Goal: Task Accomplishment & Management: Use online tool/utility

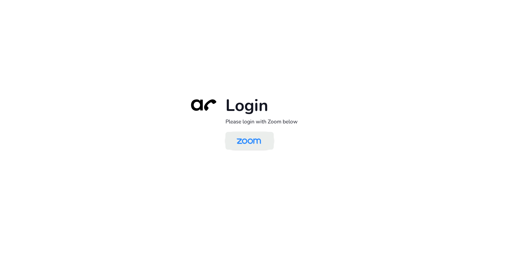
click at [250, 138] on img at bounding box center [248, 141] width 35 height 17
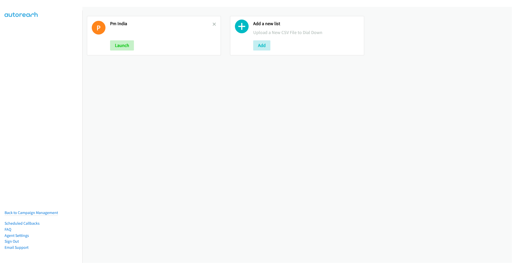
click at [212, 22] on link at bounding box center [214, 24] width 4 height 6
click at [115, 43] on button "Add" at bounding box center [118, 45] width 17 height 10
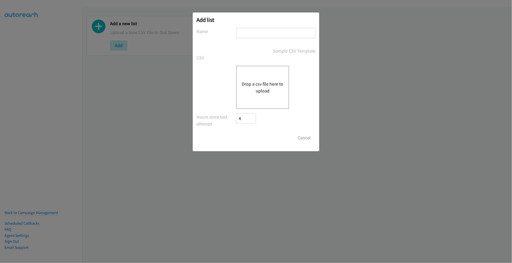
click at [253, 78] on div "Drop a csv file here to upload" at bounding box center [262, 87] width 53 height 43
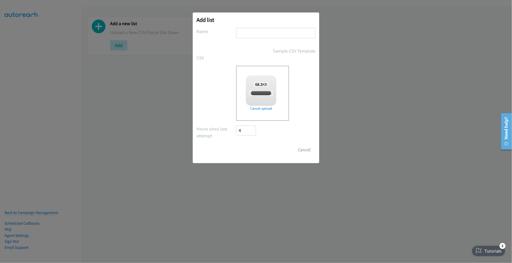
click at [256, 36] on input "text" at bounding box center [275, 33] width 79 height 10
checkbox input "true"
type input "PM"
click at [236, 145] on input "Save List" at bounding box center [249, 150] width 27 height 10
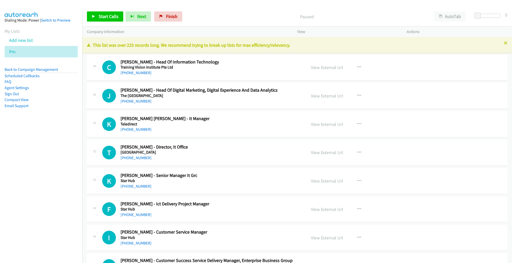
click at [279, 66] on h5 "Training Vision Institute Pte Ltd" at bounding box center [209, 67] width 178 height 5
click at [316, 65] on link "View External Url" at bounding box center [327, 68] width 32 height 6
click at [109, 15] on span "Start Calls" at bounding box center [109, 16] width 20 height 6
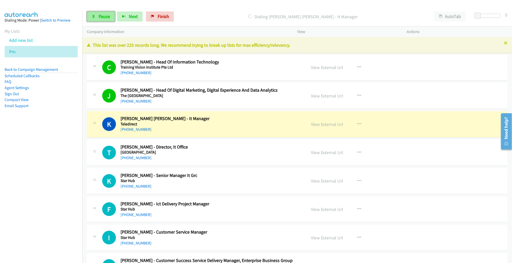
click at [106, 15] on span "Pause" at bounding box center [104, 16] width 11 height 6
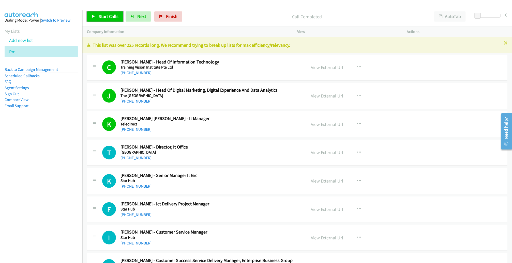
click at [112, 17] on span "Start Calls" at bounding box center [109, 16] width 20 height 6
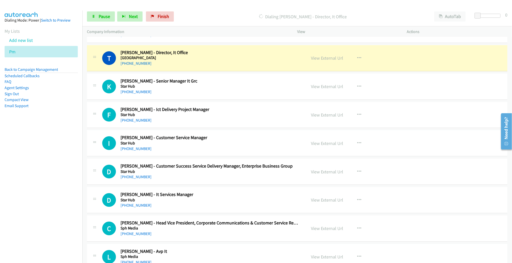
scroll to position [95, 0]
click at [103, 16] on span "Pause" at bounding box center [104, 16] width 11 height 6
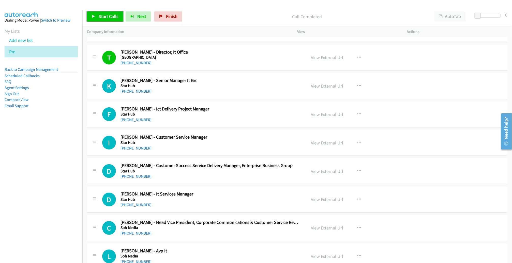
click at [107, 18] on span "Start Calls" at bounding box center [109, 16] width 20 height 6
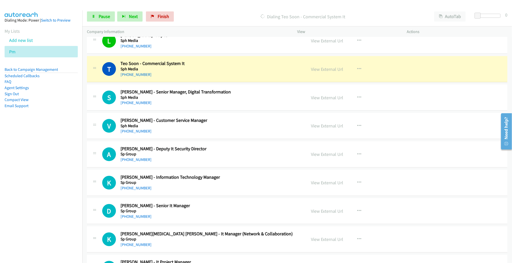
scroll to position [325, 0]
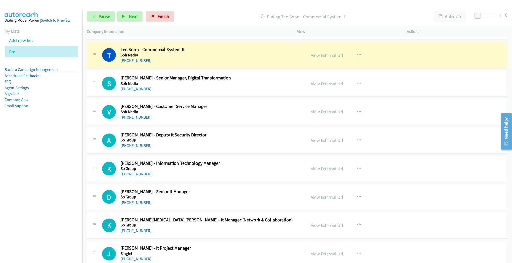
click at [320, 55] on link "View External Url" at bounding box center [327, 55] width 32 height 6
click at [105, 16] on span "Pause" at bounding box center [104, 16] width 11 height 6
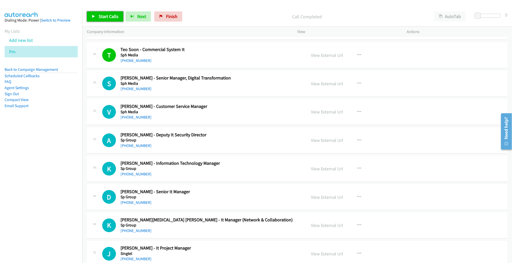
click at [110, 15] on span "Start Calls" at bounding box center [109, 16] width 20 height 6
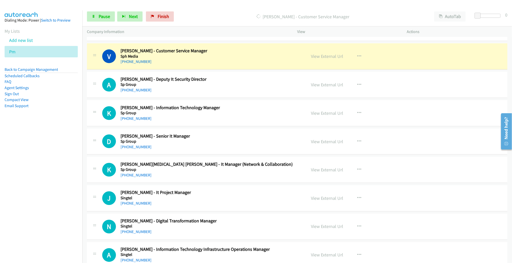
scroll to position [382, 0]
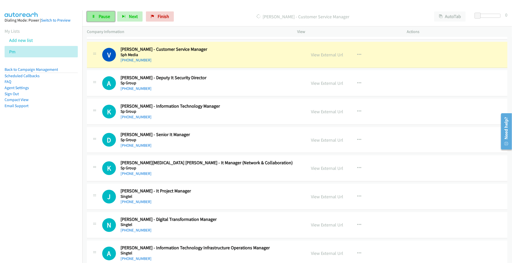
click at [102, 14] on span "Pause" at bounding box center [104, 16] width 11 height 6
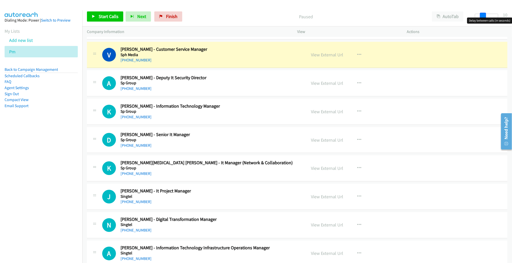
drag, startPoint x: 476, startPoint y: 16, endPoint x: 483, endPoint y: 15, distance: 7.4
click at [483, 15] on span at bounding box center [483, 16] width 6 height 6
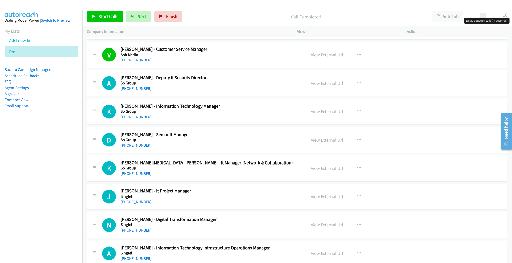
scroll to position [383, 0]
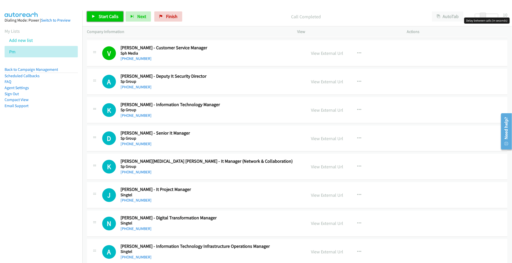
click at [103, 14] on span "Start Calls" at bounding box center [109, 16] width 20 height 6
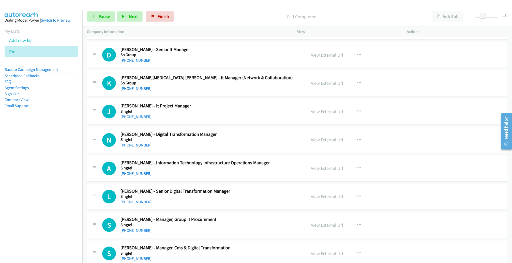
scroll to position [468, 0]
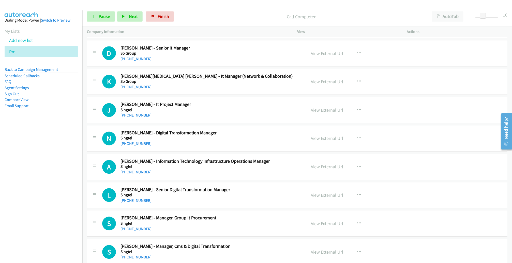
click at [403, 162] on div "View External Url View External Url Schedule/Manage Callback Start Calls Here R…" at bounding box center [363, 167] width 114 height 17
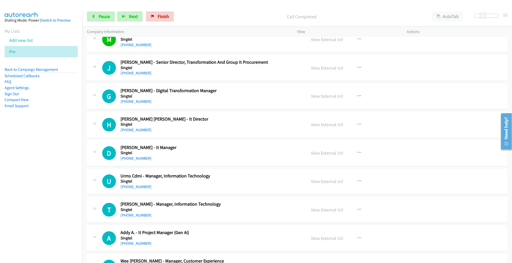
scroll to position [805, 0]
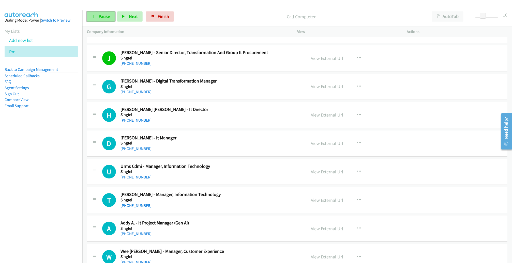
click at [95, 15] on link "Pause" at bounding box center [101, 16] width 28 height 10
click at [101, 15] on span "Start Calls" at bounding box center [109, 16] width 20 height 6
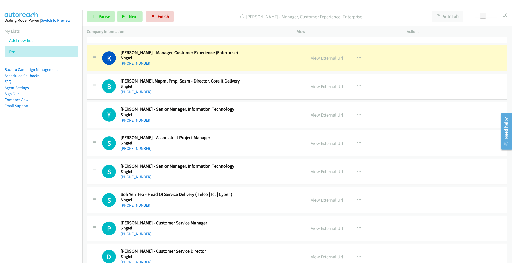
scroll to position [1033, 0]
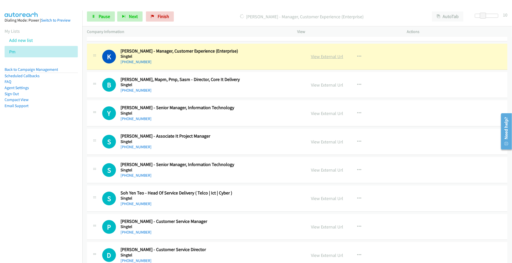
click at [326, 55] on link "View External Url" at bounding box center [327, 57] width 32 height 6
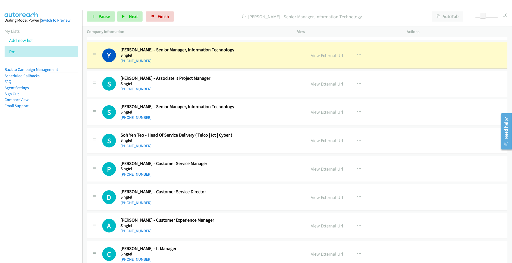
scroll to position [1091, 0]
click at [322, 56] on div "View External Url" at bounding box center [327, 55] width 32 height 7
click at [322, 53] on link "View External Url" at bounding box center [327, 56] width 32 height 6
click at [105, 20] on link "Pause" at bounding box center [101, 16] width 28 height 10
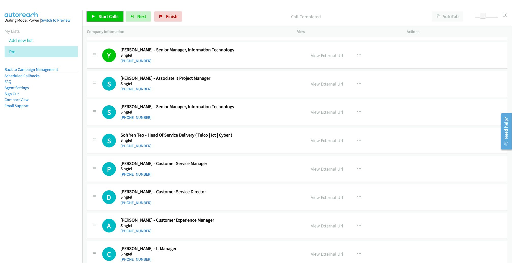
click at [110, 14] on span "Start Calls" at bounding box center [109, 16] width 20 height 6
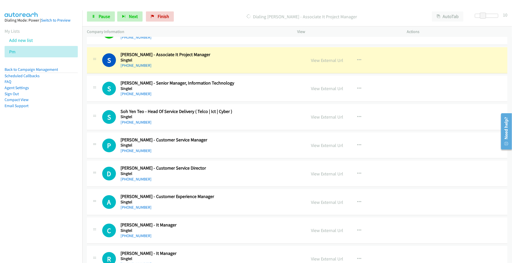
scroll to position [1116, 0]
click at [109, 15] on span "Pause" at bounding box center [104, 16] width 11 height 6
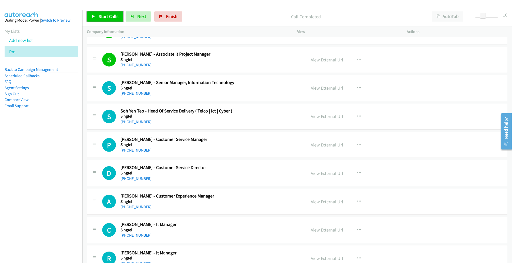
click at [112, 20] on link "Start Calls" at bounding box center [105, 16] width 36 height 10
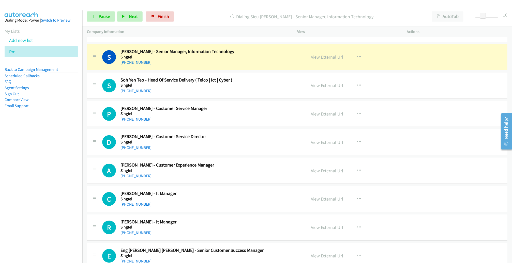
scroll to position [1147, 0]
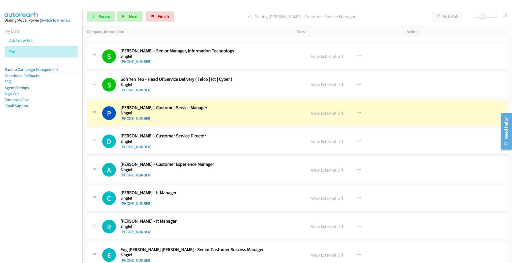
click at [324, 110] on link "View External Url" at bounding box center [327, 113] width 32 height 6
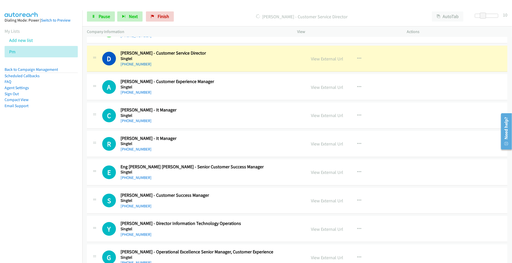
scroll to position [1230, 0]
click at [311, 56] on link "View External Url" at bounding box center [327, 59] width 32 height 6
click at [105, 18] on span "Pause" at bounding box center [104, 16] width 11 height 6
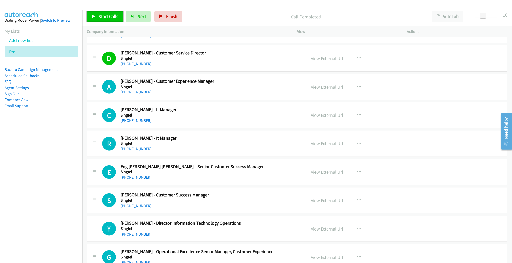
click at [111, 14] on span "Start Calls" at bounding box center [109, 16] width 20 height 6
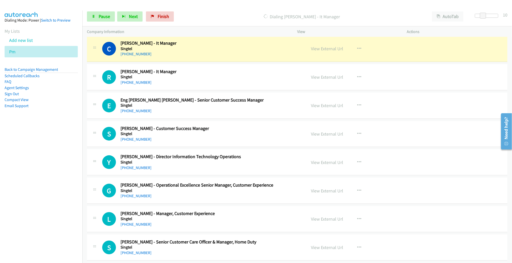
scroll to position [1296, 0]
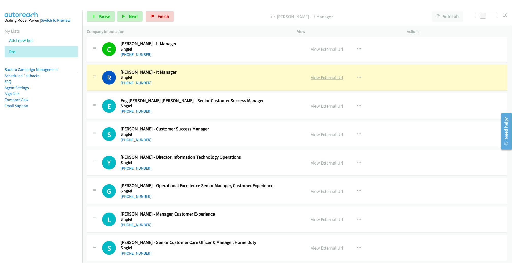
click at [328, 75] on link "View External Url" at bounding box center [327, 78] width 32 height 6
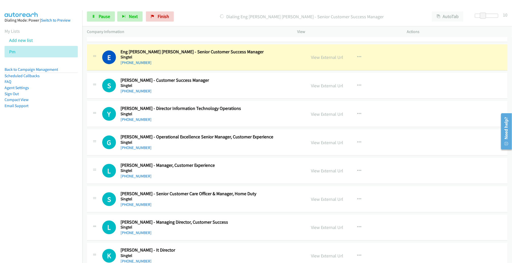
scroll to position [1346, 0]
click at [378, 57] on div "View External Url View External Url Schedule/Manage Callback Start Calls Here R…" at bounding box center [363, 57] width 114 height 17
click at [316, 54] on link "View External Url" at bounding box center [327, 57] width 32 height 6
click at [109, 14] on span "Pause" at bounding box center [104, 16] width 11 height 6
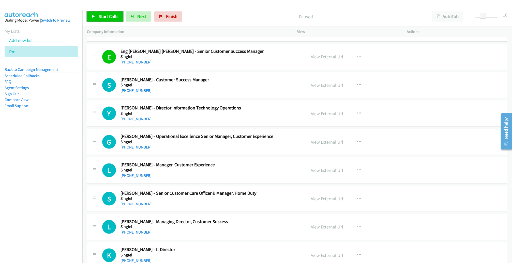
click at [105, 17] on span "Start Calls" at bounding box center [109, 16] width 20 height 6
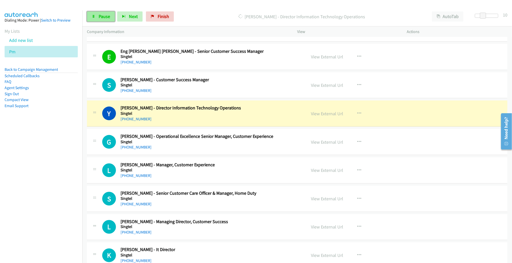
click at [109, 15] on span "Pause" at bounding box center [104, 16] width 11 height 6
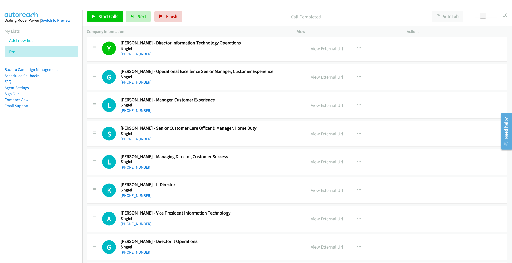
scroll to position [1411, 0]
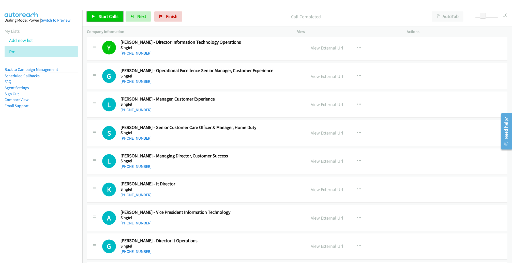
click at [114, 18] on span "Start Calls" at bounding box center [109, 16] width 20 height 6
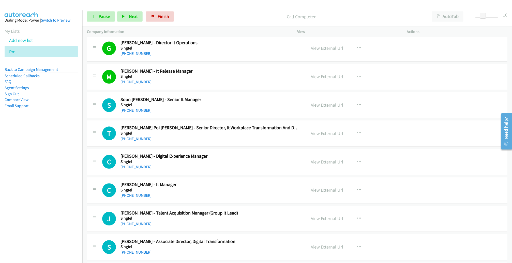
scroll to position [1662, 0]
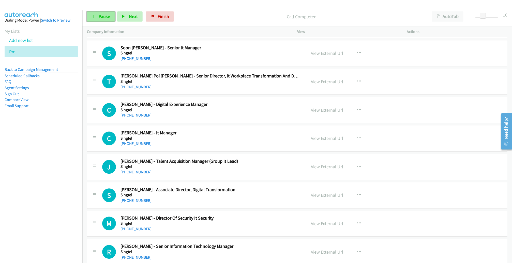
click at [102, 15] on span "Pause" at bounding box center [104, 16] width 11 height 6
click at [111, 15] on span "Start Calls" at bounding box center [109, 16] width 20 height 6
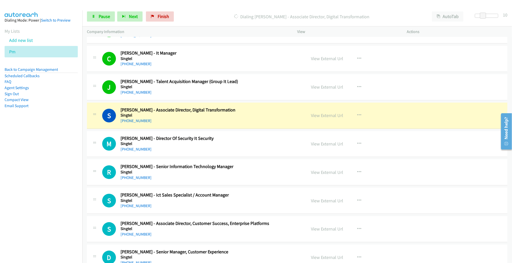
scroll to position [1742, 0]
click at [328, 112] on link "View External Url" at bounding box center [327, 115] width 32 height 6
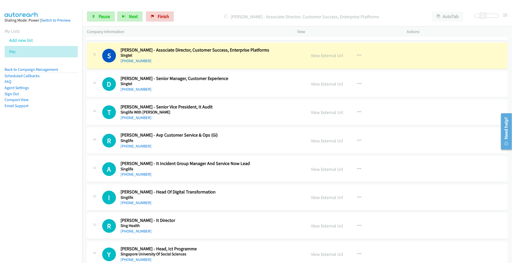
scroll to position [1914, 0]
click at [101, 16] on span "Pause" at bounding box center [104, 16] width 11 height 6
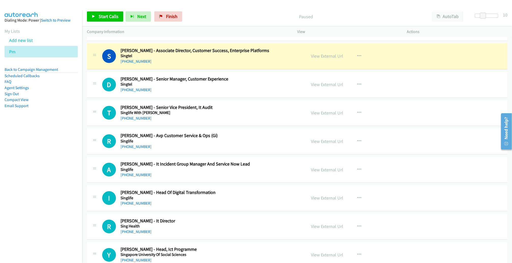
click at [264, 100] on div "T Callback Scheduled Ting Chuen Tan - Senior Vice President, It Audit Singlife …" at bounding box center [297, 113] width 420 height 26
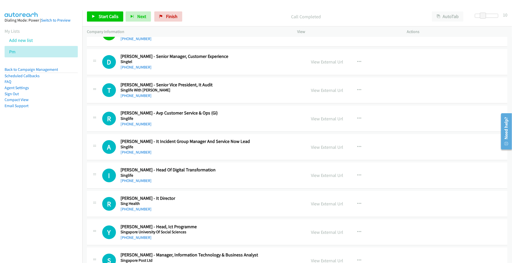
scroll to position [1938, 0]
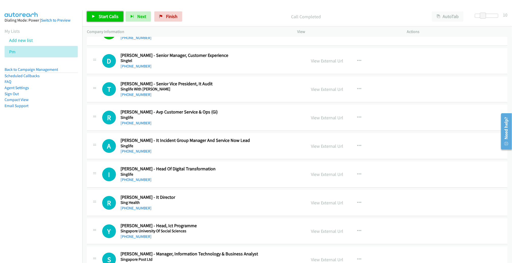
click at [110, 18] on span "Start Calls" at bounding box center [109, 16] width 20 height 6
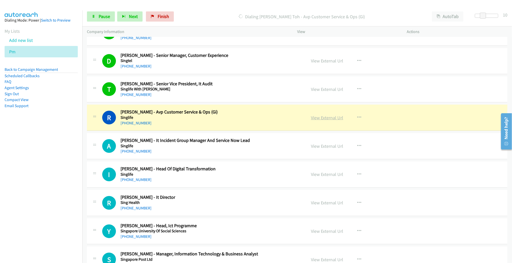
click at [322, 115] on link "View External Url" at bounding box center [327, 118] width 32 height 6
click at [109, 17] on span "Pause" at bounding box center [104, 16] width 11 height 6
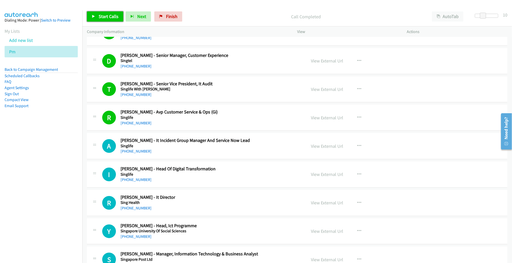
click at [97, 19] on link "Start Calls" at bounding box center [105, 16] width 36 height 10
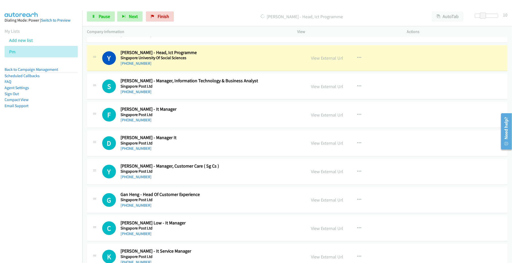
scroll to position [2112, 0]
click at [329, 55] on link "View External Url" at bounding box center [327, 58] width 32 height 6
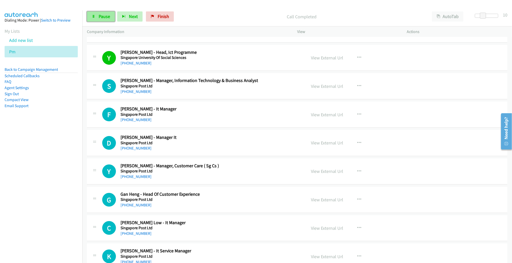
click at [102, 19] on span "Pause" at bounding box center [104, 16] width 11 height 6
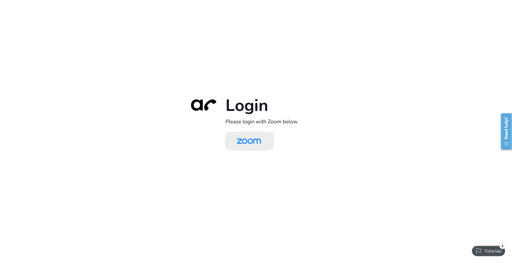
click at [260, 136] on img at bounding box center [248, 141] width 35 height 17
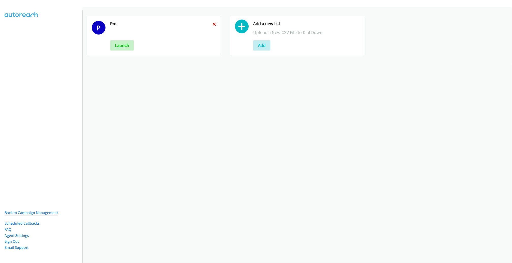
click at [212, 24] on icon at bounding box center [214, 25] width 4 height 4
click at [118, 45] on button "Add" at bounding box center [118, 45] width 17 height 10
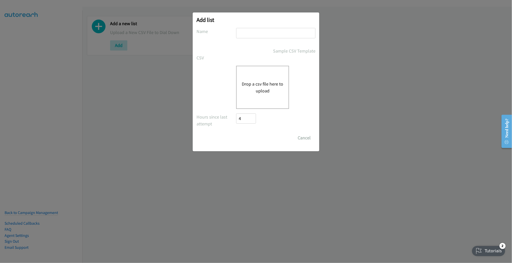
click at [252, 82] on button "Drop a csv file here to upload" at bounding box center [263, 88] width 42 height 14
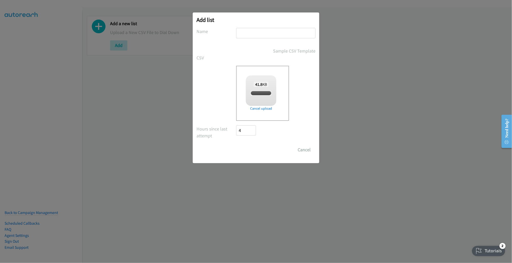
checkbox input "true"
click at [308, 27] on div "Add list No phone fields were returned for that Report or List View Please uplo…" at bounding box center [256, 87] width 127 height 151
click at [307, 28] on input "text" at bounding box center [275, 33] width 79 height 10
type input "OT"
click at [236, 145] on input "Save List" at bounding box center [249, 150] width 27 height 10
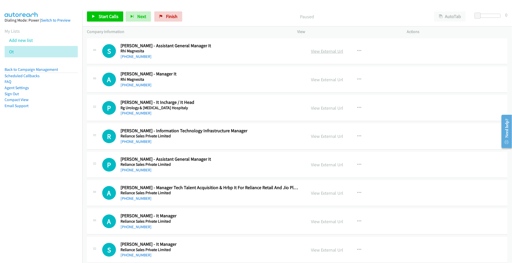
click at [332, 50] on link "View External Url" at bounding box center [327, 51] width 32 height 6
click at [335, 51] on link "View External Url" at bounding box center [327, 51] width 32 height 6
click at [17, 52] on icon at bounding box center [17, 52] width 4 height 4
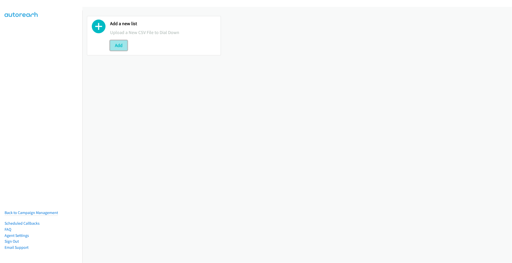
click at [113, 45] on button "Add" at bounding box center [118, 45] width 17 height 10
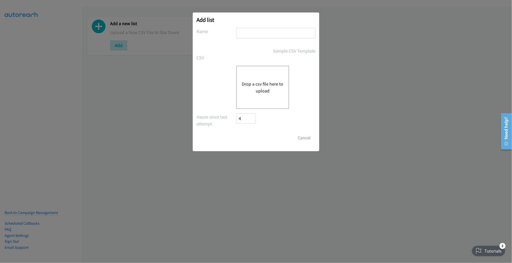
click at [274, 81] on button "Drop a csv file here to upload" at bounding box center [263, 88] width 42 height 14
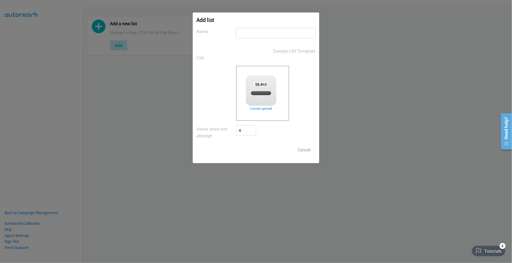
click at [274, 32] on input "text" at bounding box center [275, 33] width 79 height 10
checkbox input "true"
type input "OT"
click at [236, 145] on input "Save List" at bounding box center [249, 150] width 27 height 10
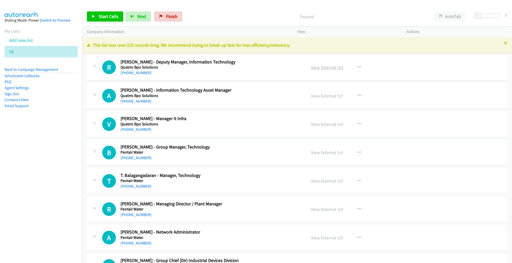
click at [333, 66] on link "View External Url" at bounding box center [327, 68] width 32 height 6
click at [100, 15] on span "Start Calls" at bounding box center [109, 16] width 20 height 6
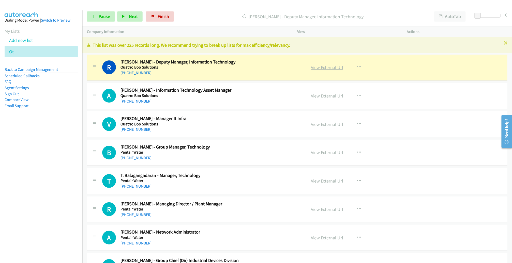
click at [327, 67] on link "View External Url" at bounding box center [327, 68] width 32 height 6
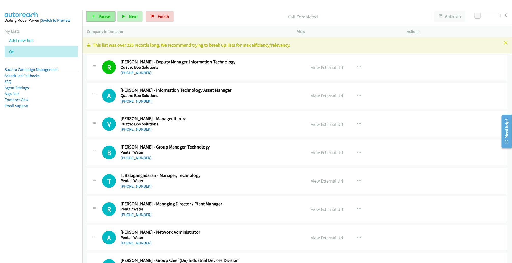
click at [95, 19] on link "Pause" at bounding box center [101, 16] width 28 height 10
click at [110, 15] on span "Start Calls" at bounding box center [109, 16] width 20 height 6
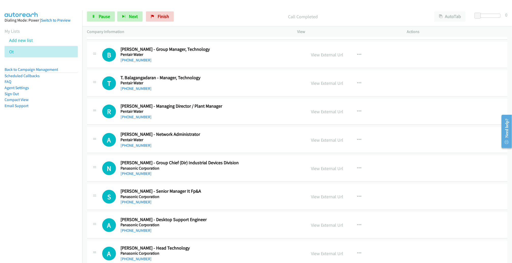
scroll to position [99, 0]
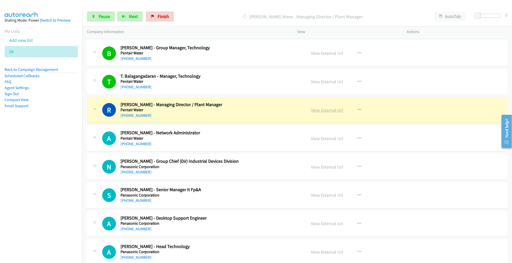
click at [318, 109] on link "View External Url" at bounding box center [327, 110] width 32 height 6
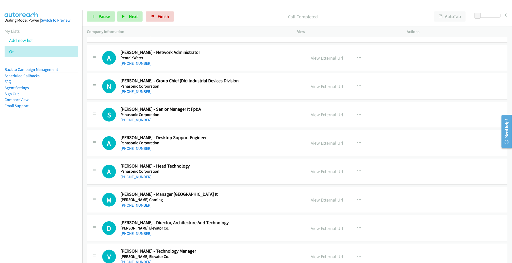
scroll to position [188, 0]
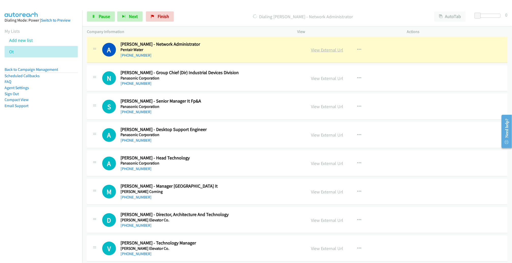
click at [318, 50] on link "View External Url" at bounding box center [327, 50] width 32 height 6
click at [101, 20] on link "Pause" at bounding box center [101, 16] width 28 height 10
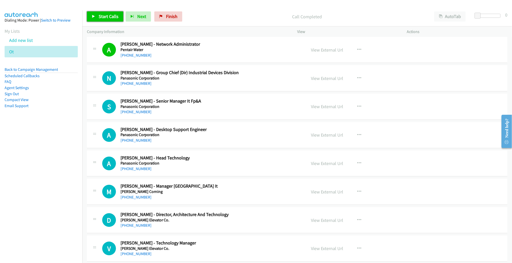
click at [110, 17] on span "Start Calls" at bounding box center [109, 16] width 20 height 6
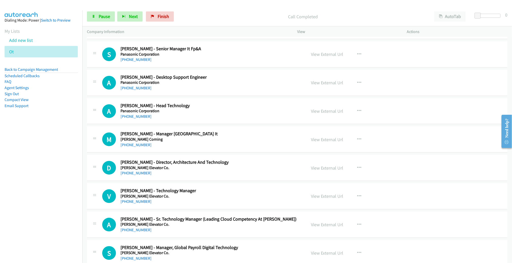
scroll to position [242, 0]
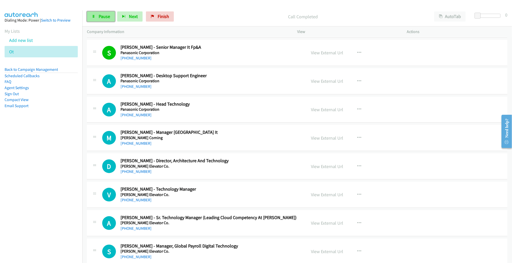
click at [97, 17] on link "Pause" at bounding box center [101, 16] width 28 height 10
click at [108, 17] on span "Start Calls" at bounding box center [109, 16] width 20 height 6
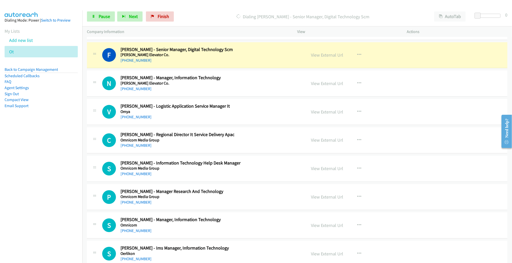
scroll to position [609, 0]
click at [326, 54] on link "View External Url" at bounding box center [327, 55] width 32 height 6
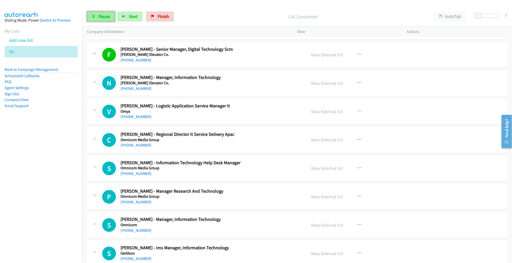
click at [107, 19] on link "Pause" at bounding box center [101, 16] width 28 height 10
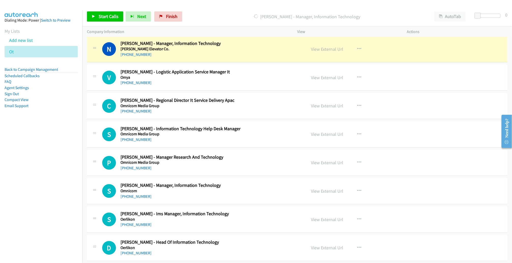
scroll to position [642, 0]
